Goal: Find specific page/section

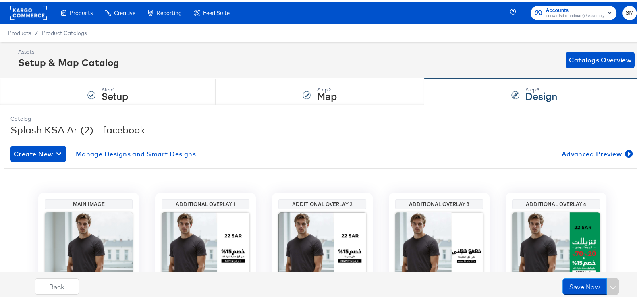
click at [585, 15] on span "Forward3d (Landmark) / Assembly" at bounding box center [575, 14] width 58 height 6
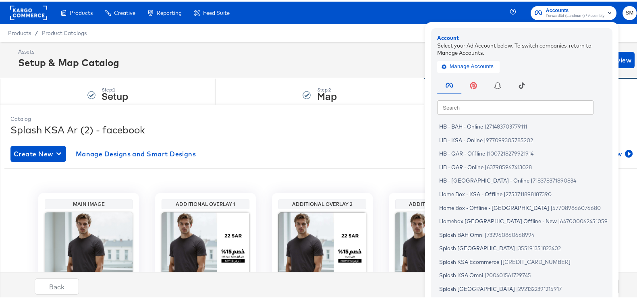
scroll to position [48, 0]
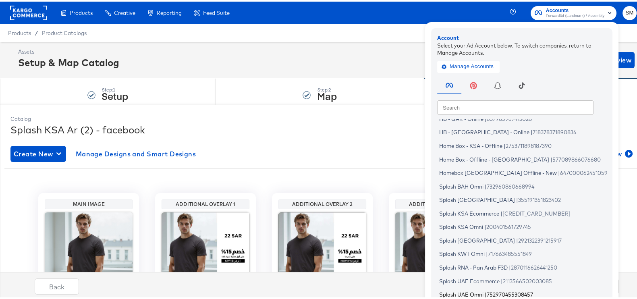
click at [457, 291] on span "Splash UAE Omni" at bounding box center [461, 292] width 44 height 6
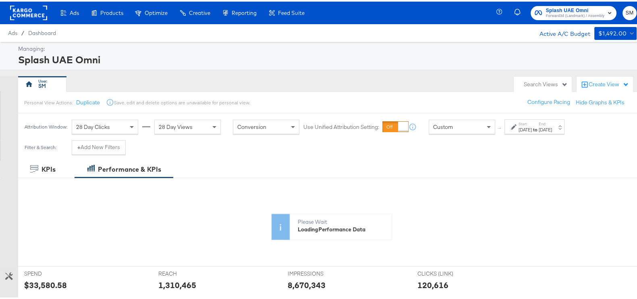
click at [543, 119] on div "Start: [DATE] to End: [DATE]" at bounding box center [534, 125] width 60 height 15
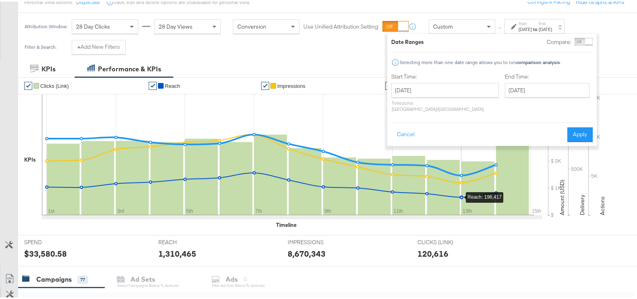
scroll to position [100, 0]
